Goal: Task Accomplishment & Management: Use online tool/utility

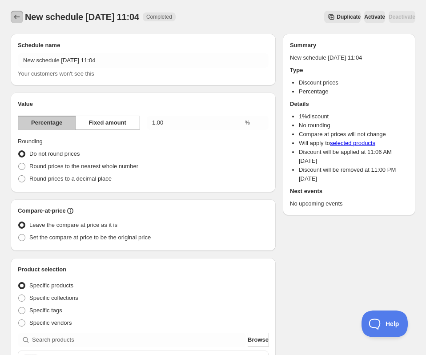
click at [18, 14] on icon "Schedules" at bounding box center [16, 16] width 9 height 9
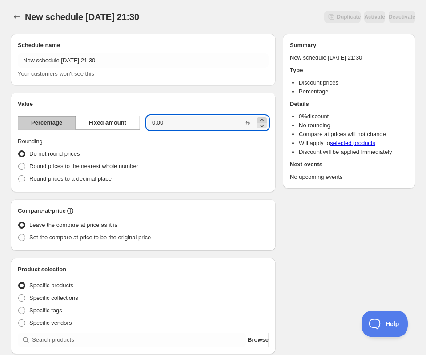
click at [264, 119] on icon at bounding box center [261, 120] width 9 height 9
type input "1"
click at [259, 341] on span "Browse" at bounding box center [258, 339] width 21 height 9
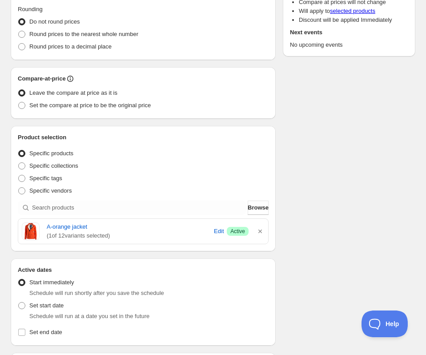
scroll to position [332, 0]
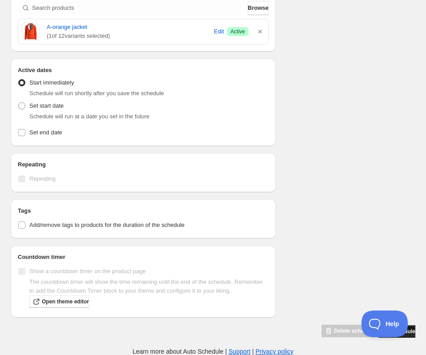
click at [412, 335] on button "Save schedule" at bounding box center [396, 331] width 37 height 12
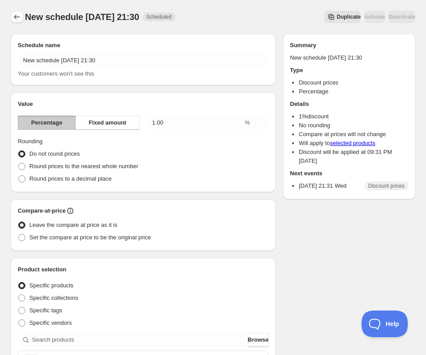
click at [18, 17] on icon "Schedules" at bounding box center [16, 16] width 9 height 9
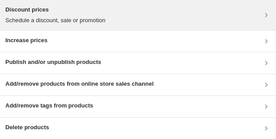
click at [80, 18] on p "Schedule a discount, sale or promotion" at bounding box center [55, 20] width 100 height 9
